Goal: Communication & Community: Share content

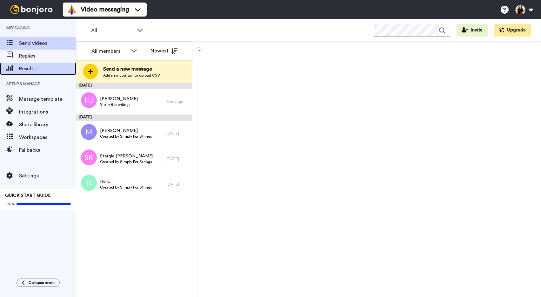
click at [13, 71] on span at bounding box center [9, 68] width 19 height 6
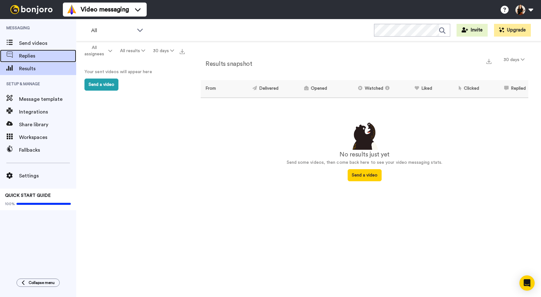
click at [35, 50] on div "Replies" at bounding box center [38, 56] width 76 height 13
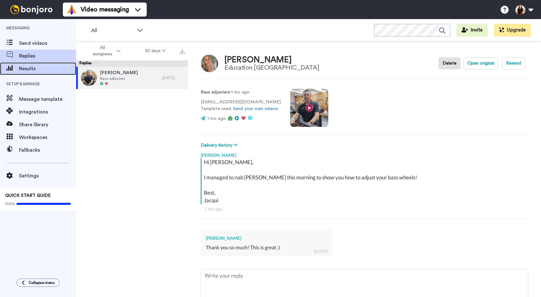
click at [31, 73] on div "Results" at bounding box center [38, 68] width 76 height 13
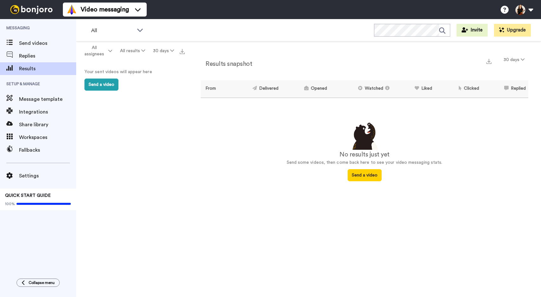
click at [159, 52] on button "30 days" at bounding box center [163, 50] width 29 height 11
click at [167, 75] on li "60 days" at bounding box center [164, 75] width 44 height 11
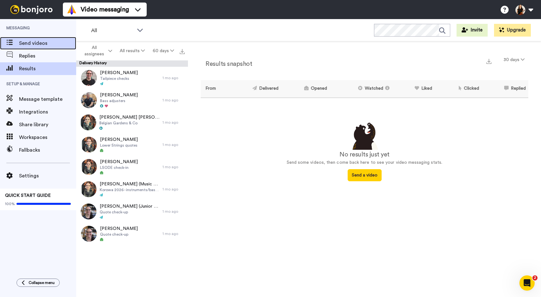
click at [21, 46] on span "Send videos" at bounding box center [47, 43] width 57 height 8
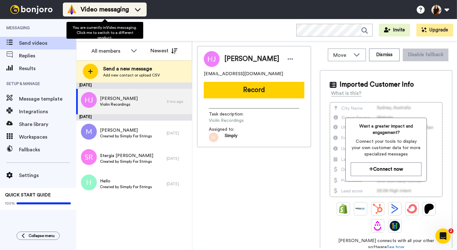
click at [74, 5] on img at bounding box center [72, 9] width 10 height 10
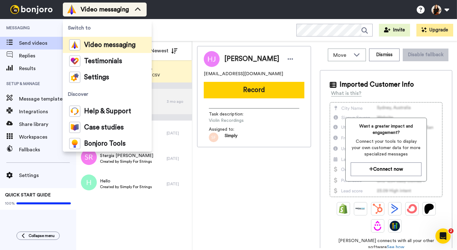
click at [74, 5] on img at bounding box center [72, 9] width 10 height 10
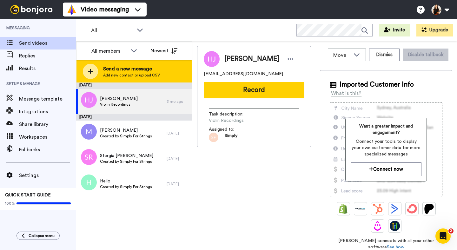
click at [133, 74] on span "Add new contact or upload CSV" at bounding box center [131, 75] width 57 height 5
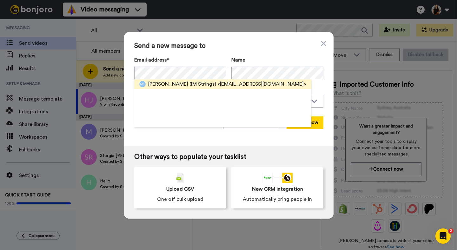
click at [180, 86] on span "Matthew Coxon (IM Strings)" at bounding box center [182, 84] width 68 height 8
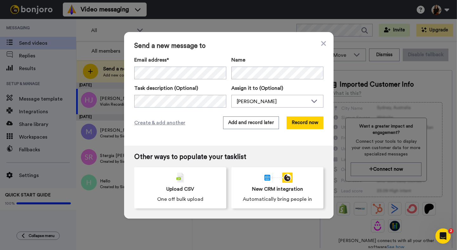
click at [84, 140] on div "Send a new message to Email address* Matthew Coxon (IM Strings) <mcoxo5@eq.edu.…" at bounding box center [228, 125] width 457 height 250
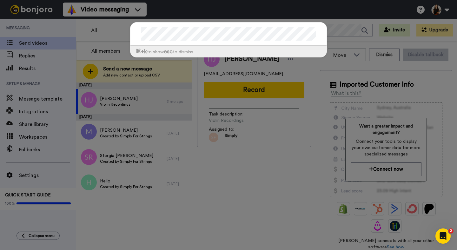
click at [126, 108] on div "⌘ +k to show esc to dismiss" at bounding box center [228, 125] width 457 height 250
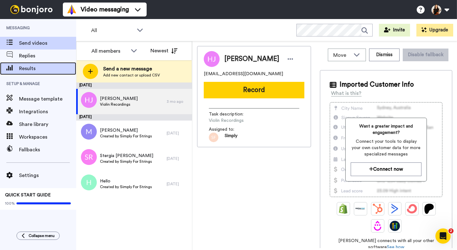
click at [34, 68] on span "Results" at bounding box center [47, 69] width 57 height 8
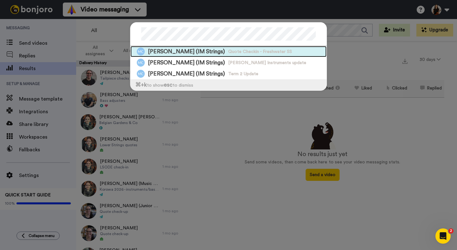
click at [210, 55] on span "Matthew Coxon (IM Strings)" at bounding box center [186, 52] width 77 height 8
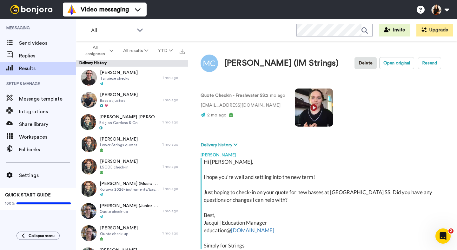
click at [286, 67] on div "Matthew Coxon (IM Strings)" at bounding box center [282, 63] width 114 height 9
click at [211, 64] on img at bounding box center [209, 63] width 17 height 17
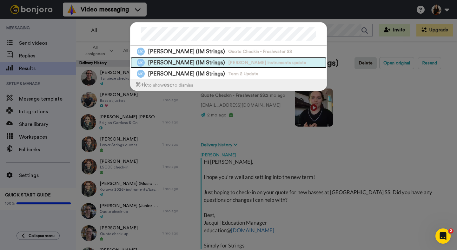
click at [235, 61] on span "Isabella Instruments update" at bounding box center [267, 63] width 78 height 6
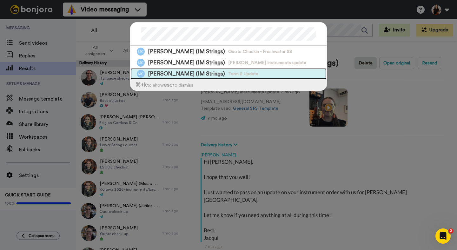
click at [258, 71] on div "Matthew Coxon (IM Strings) Term 2 Update" at bounding box center [229, 73] width 196 height 11
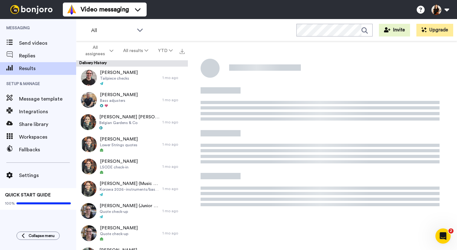
type textarea "x"
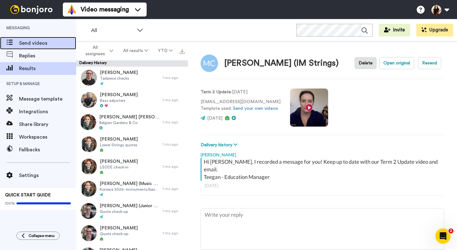
click at [49, 44] on span "Send videos" at bounding box center [47, 43] width 57 height 8
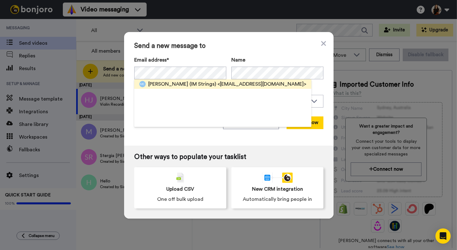
click at [222, 85] on span "<mcoxo5@eq.edu.au>" at bounding box center [262, 84] width 89 height 8
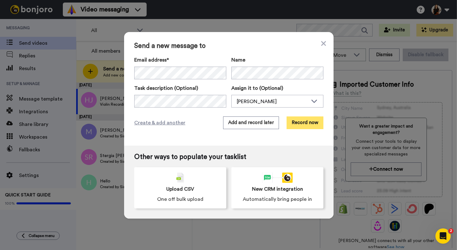
click at [297, 121] on button "Record now" at bounding box center [305, 123] width 37 height 13
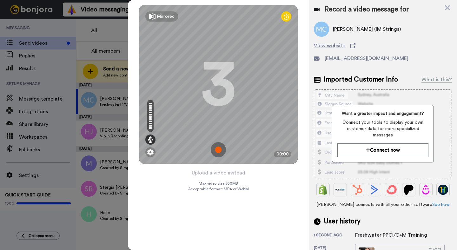
click at [220, 152] on img at bounding box center [218, 149] width 15 height 15
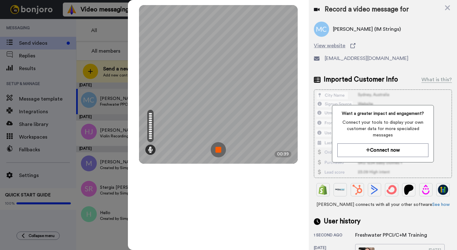
click at [220, 152] on img at bounding box center [218, 149] width 15 height 15
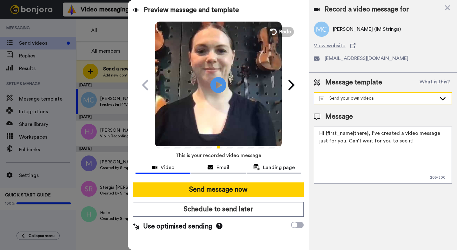
click at [375, 99] on div "Send your own videos" at bounding box center [378, 98] width 117 height 6
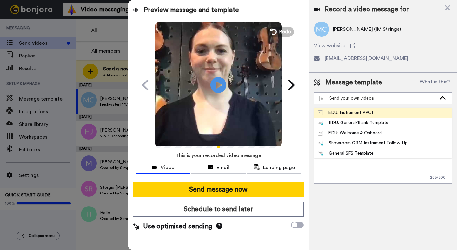
click at [370, 112] on div "EDU: Instrument PPCI" at bounding box center [345, 113] width 55 height 6
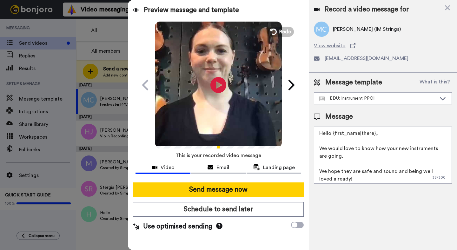
click at [419, 149] on textarea "Hello {first_name|there}, We would love to know how your new instruments are go…" at bounding box center [383, 155] width 138 height 57
click at [401, 149] on textarea "Hello {first_name|there}, We would love to know how your new instruments are go…" at bounding box center [383, 155] width 138 height 57
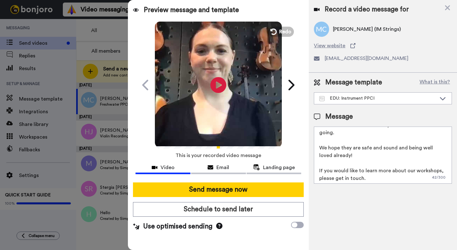
click at [364, 172] on textarea "Hello {first_name|there}, We would love to know how your instruments are going.…" at bounding box center [383, 155] width 138 height 57
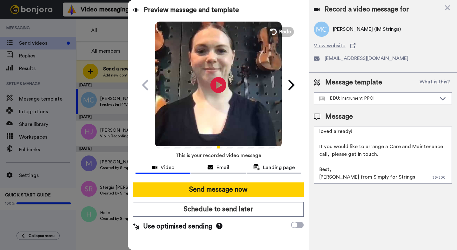
scroll to position [48, 0]
click at [388, 147] on textarea "Hello {first_name|there}, We would love to know how your instruments are going.…" at bounding box center [383, 155] width 138 height 57
click at [445, 154] on textarea "Hello {first_name|there}, We would love to know how your instruments are going.…" at bounding box center [383, 155] width 138 height 57
click at [345, 179] on textarea "Hello {first_name|there}, We would love to know how your instruments are going.…" at bounding box center [383, 155] width 138 height 57
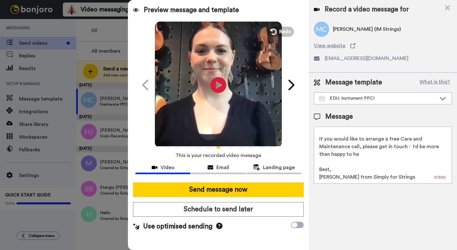
drag, startPoint x: 345, startPoint y: 179, endPoint x: 387, endPoint y: 178, distance: 41.9
click at [387, 178] on textarea "Hello {first_name|there}, We would love to know how your instruments are going.…" at bounding box center [383, 155] width 138 height 57
click at [362, 155] on textarea "Hello {first_name|there}, We would love to know how your instruments are going.…" at bounding box center [383, 155] width 138 height 57
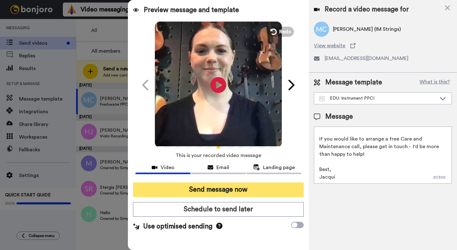
type textarea "Hello {first_name|there}, We would love to know how your instruments are going.…"
click at [206, 196] on button "Send message now" at bounding box center [218, 190] width 171 height 15
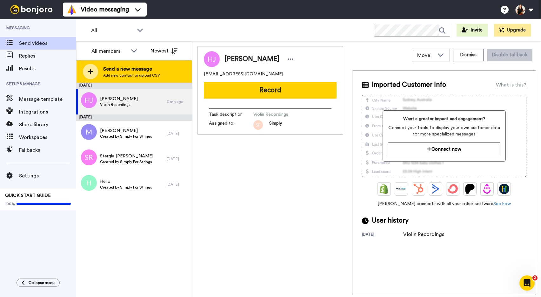
click at [119, 69] on span "Send a new message" at bounding box center [131, 69] width 57 height 8
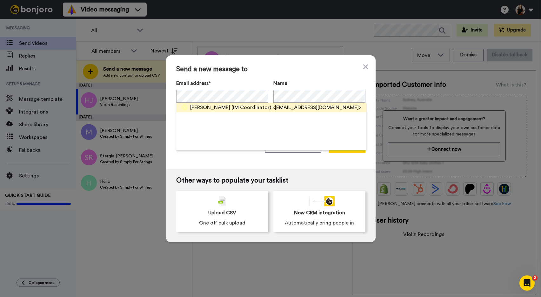
click at [230, 107] on span "[PERSON_NAME] (IM Coordinator)" at bounding box center [230, 108] width 81 height 8
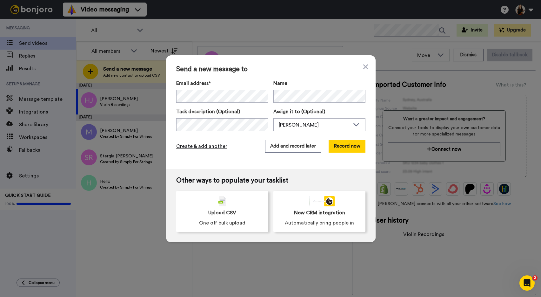
click at [220, 147] on span "Create & add another" at bounding box center [201, 146] width 51 height 8
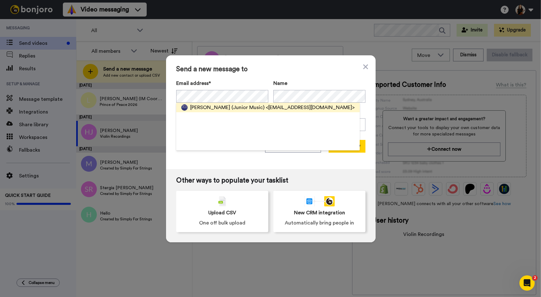
click at [218, 108] on span "[PERSON_NAME] (Junior Music)" at bounding box center [227, 108] width 74 height 8
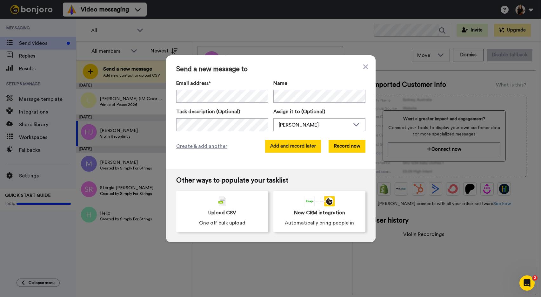
click at [280, 147] on button "Add and record later" at bounding box center [293, 146] width 56 height 13
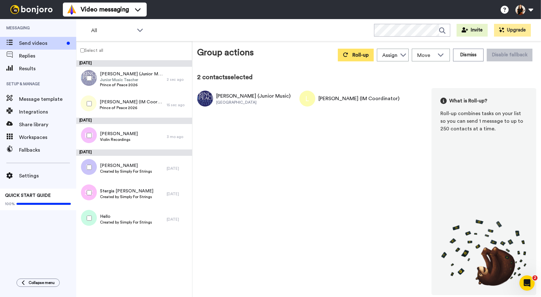
click at [358, 55] on span "Roll-up" at bounding box center [361, 54] width 16 height 5
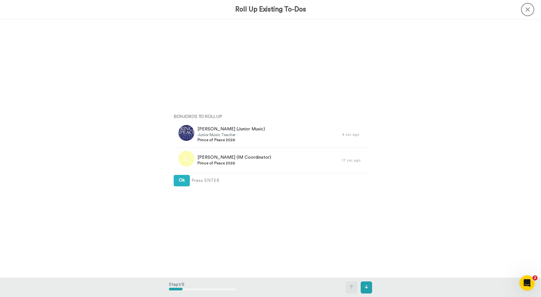
click at [218, 185] on div "Ok Press ENTER" at bounding box center [271, 180] width 194 height 11
click at [174, 183] on button "Ok" at bounding box center [182, 180] width 16 height 11
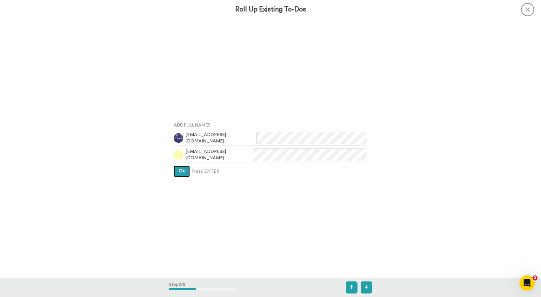
click at [180, 170] on span "Ok" at bounding box center [182, 171] width 6 height 4
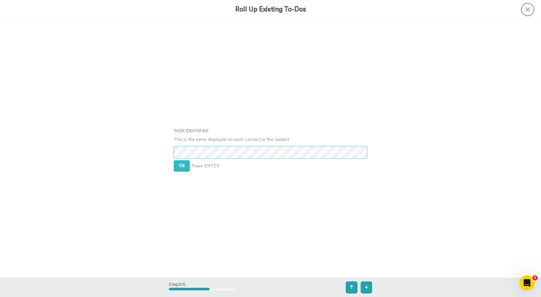
scroll to position [516, 0]
click at [177, 163] on button "Ok" at bounding box center [182, 165] width 16 height 11
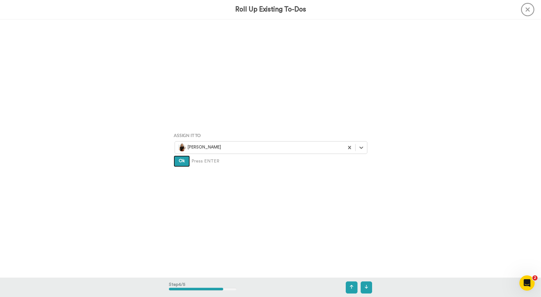
click at [177, 163] on button "Ok" at bounding box center [182, 160] width 16 height 11
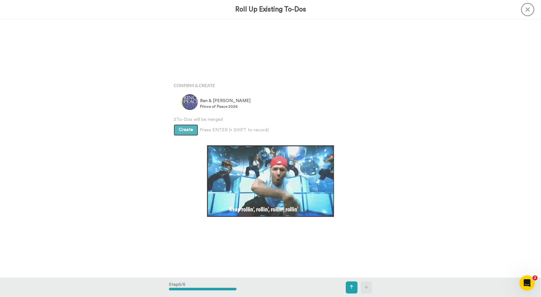
scroll to position [1032, 0]
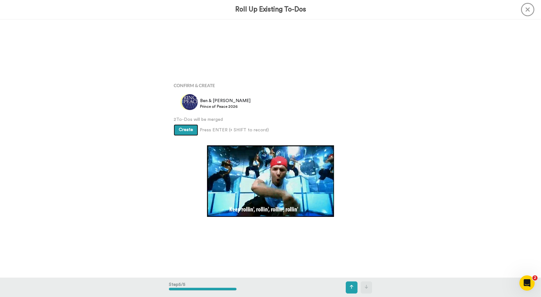
click at [182, 132] on span "Create" at bounding box center [186, 129] width 14 height 4
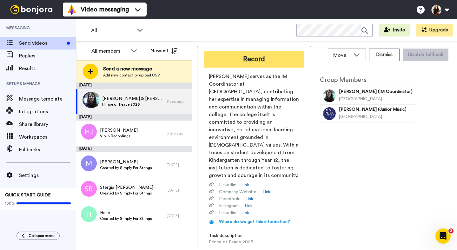
click at [225, 56] on button "Record" at bounding box center [254, 59] width 101 height 17
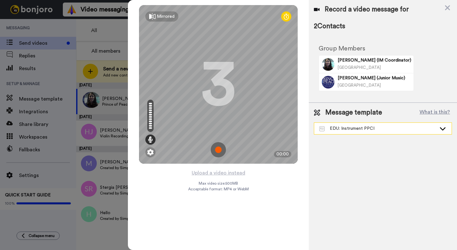
click at [368, 131] on div "EDU: Instrument PPCI" at bounding box center [378, 128] width 117 height 6
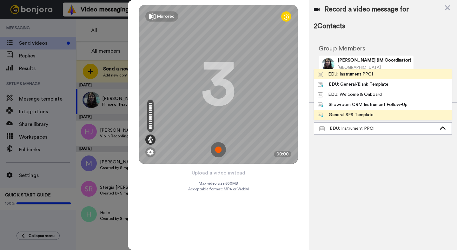
click at [365, 116] on div "General SFS Template" at bounding box center [346, 115] width 56 height 6
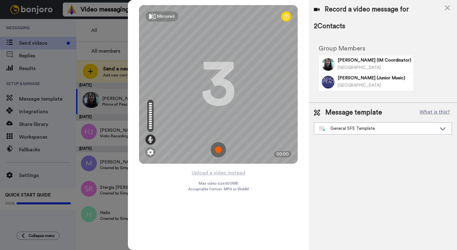
click at [222, 149] on img at bounding box center [218, 149] width 15 height 15
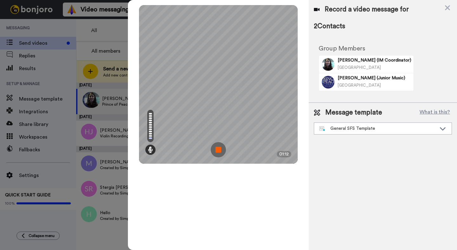
click at [222, 149] on img at bounding box center [218, 149] width 15 height 15
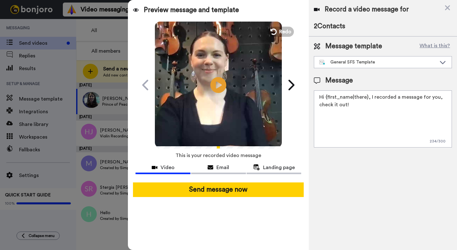
click at [371, 97] on textarea "Hi {first_name|there}, I recorded a message for you, check it out!" at bounding box center [383, 119] width 138 height 57
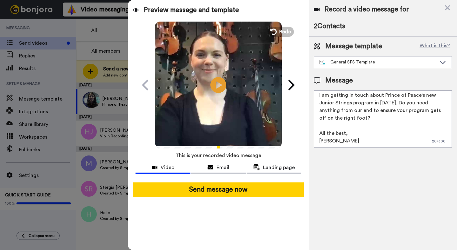
scroll to position [44, 0]
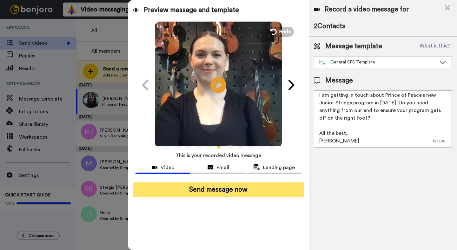
type textarea "Hi {first_name|there}, I hope you've been well and are having a good start to t…"
click at [223, 193] on button "Send message now" at bounding box center [218, 190] width 171 height 15
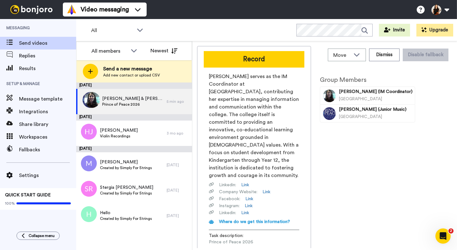
scroll to position [0, 0]
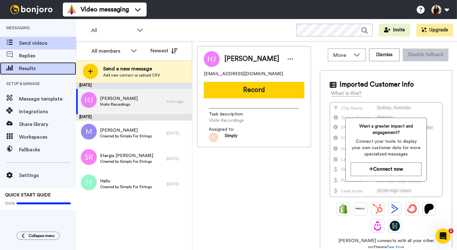
click at [26, 72] on span "Results" at bounding box center [47, 69] width 57 height 8
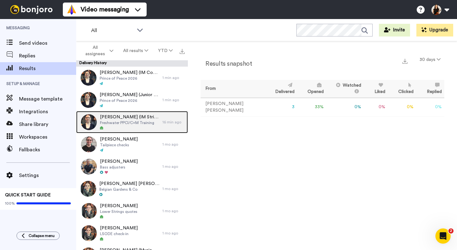
click at [111, 124] on span "Freshwater PPCI/C+M Training" at bounding box center [129, 122] width 59 height 5
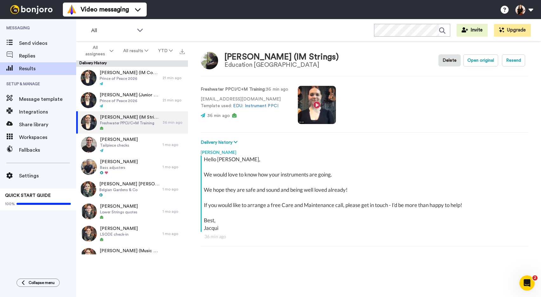
scroll to position [3, 0]
type textarea "x"
